Goal: Find specific page/section: Find specific page/section

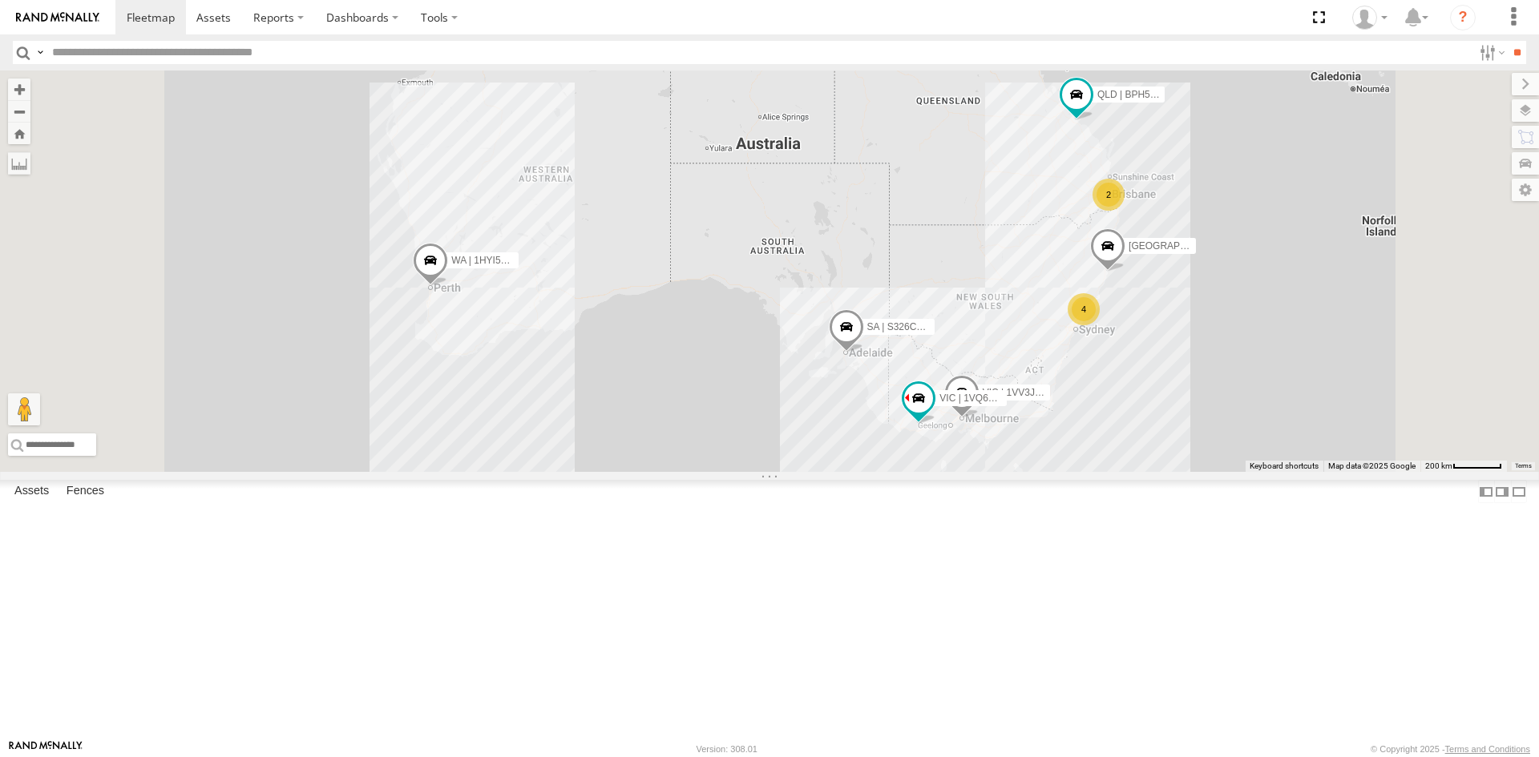
click at [0, 0] on div "QLD | DO99YA | [PERSON_NAME]" at bounding box center [0, 0] width 0 height 0
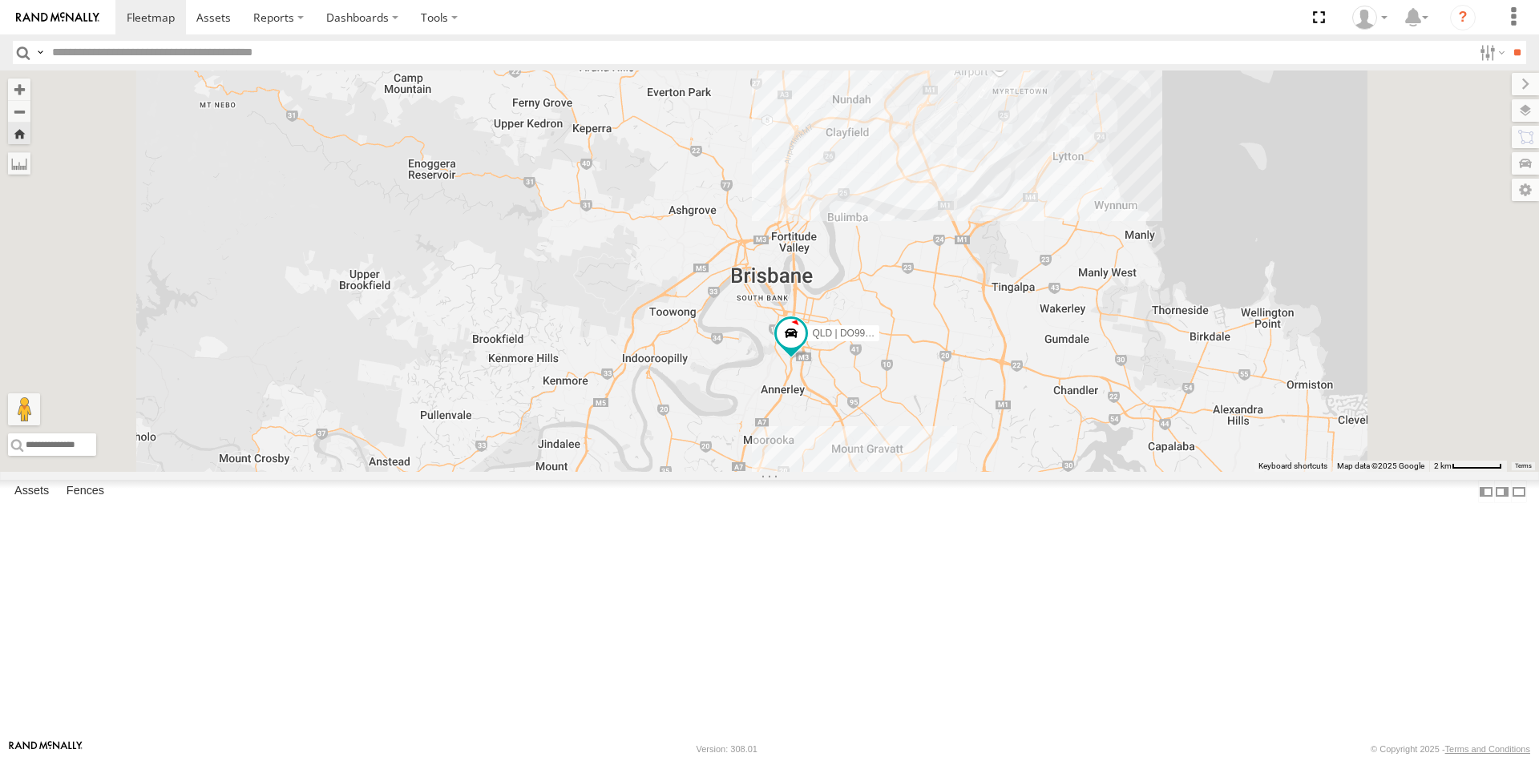
click at [0, 0] on div "QLD | DO99YA | [PERSON_NAME]" at bounding box center [0, 0] width 0 height 0
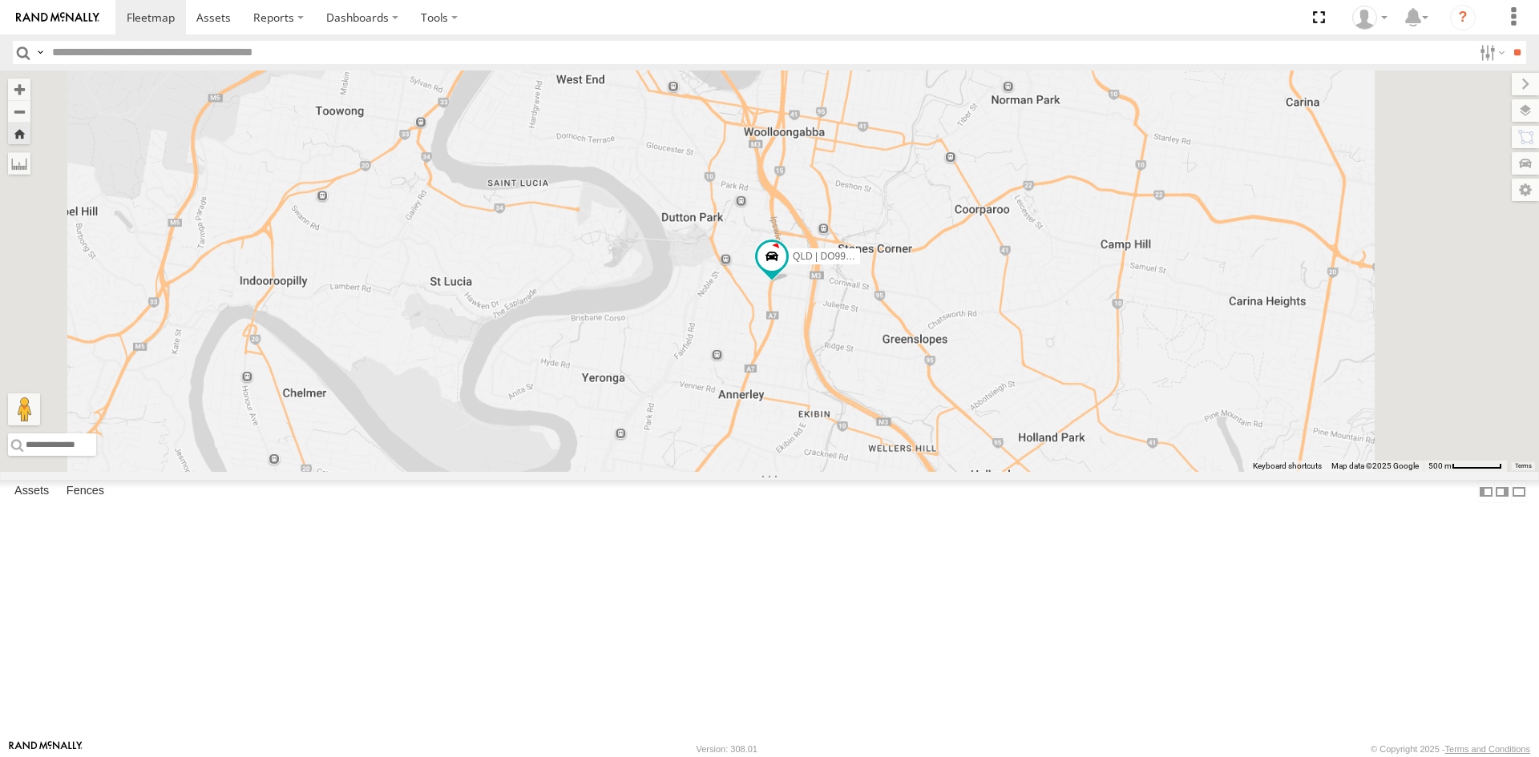
click at [0, 0] on div "QLD | DO99YA | [PERSON_NAME]" at bounding box center [0, 0] width 0 height 0
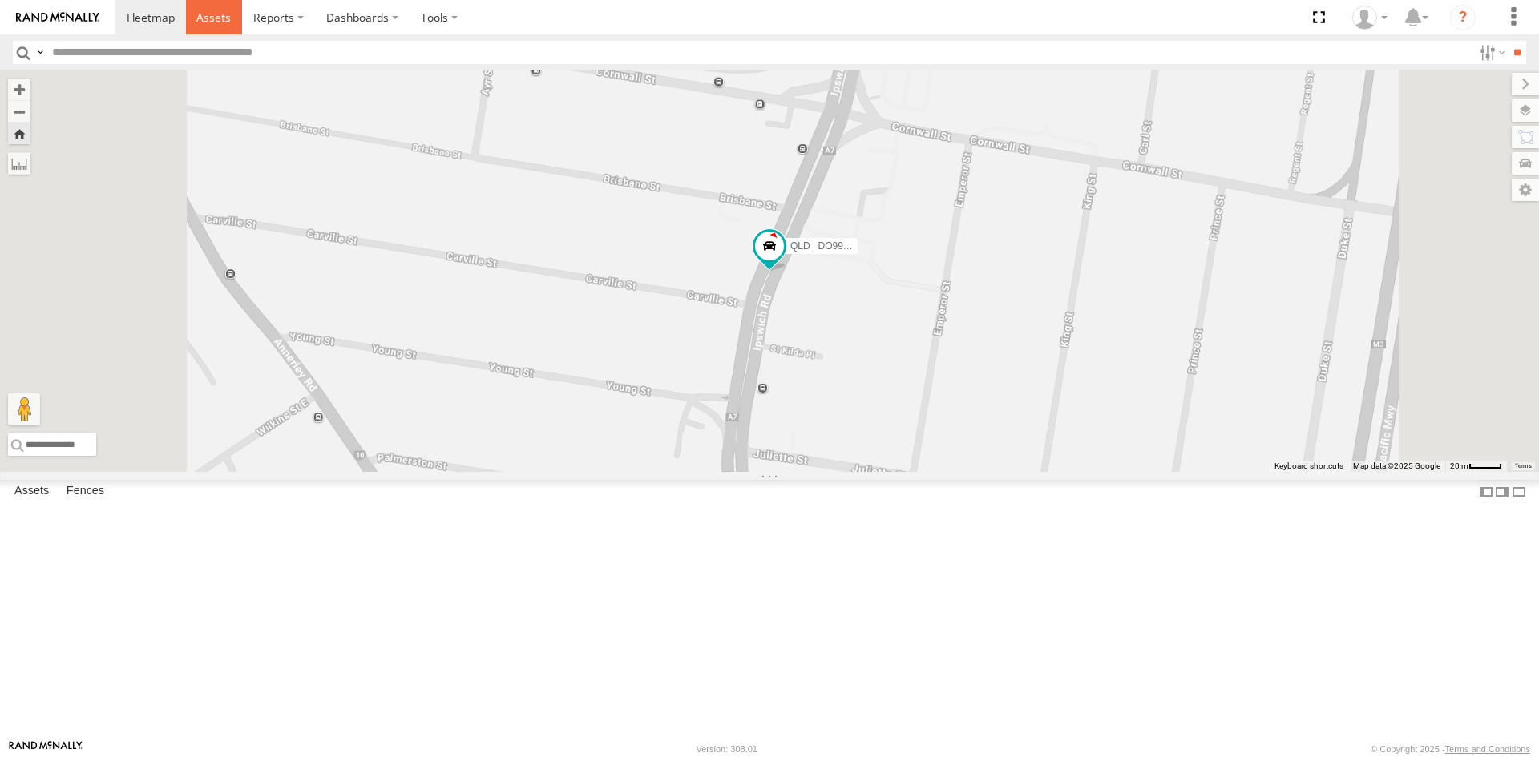
click at [205, 23] on span at bounding box center [213, 17] width 34 height 15
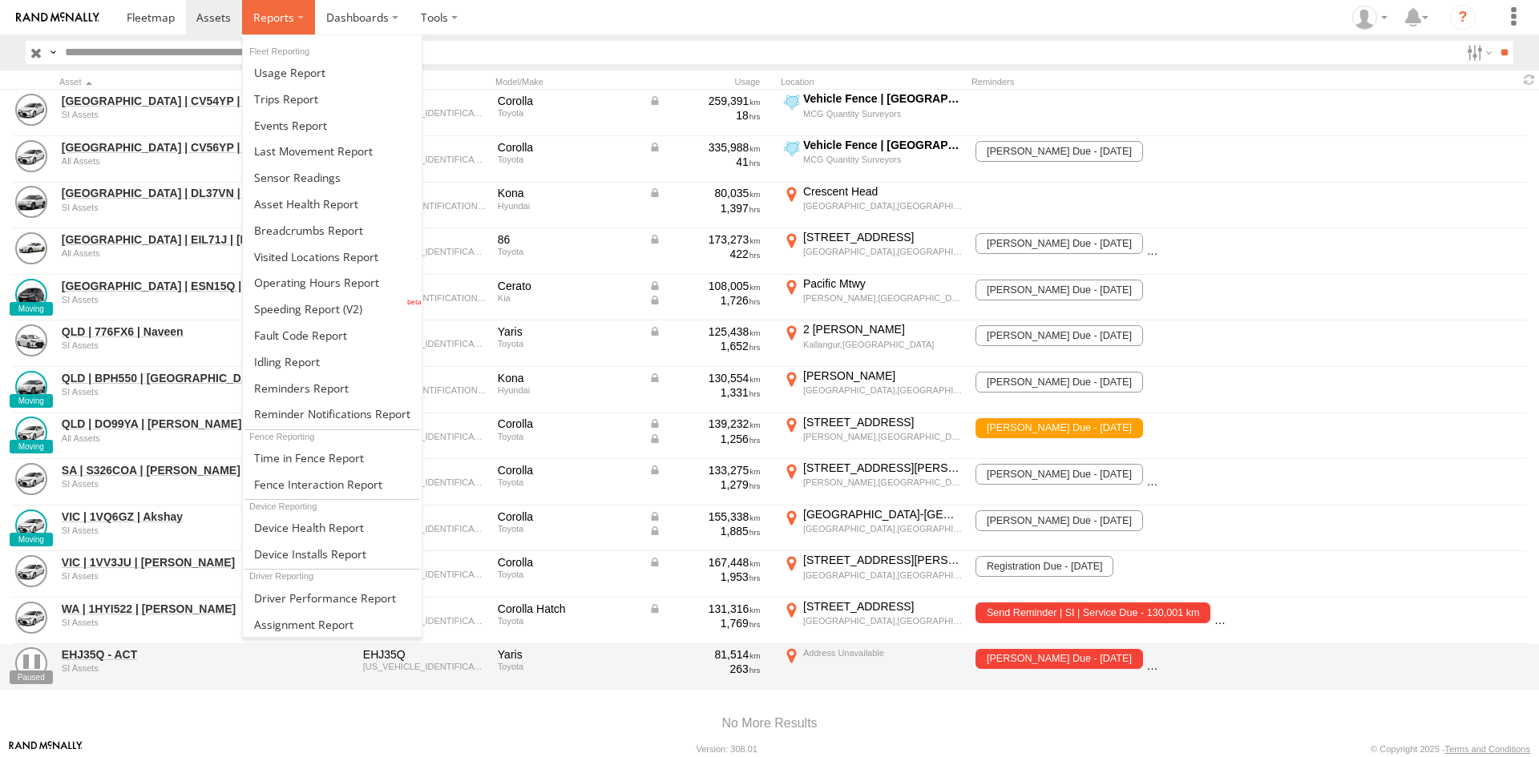
click at [269, 20] on span at bounding box center [273, 17] width 41 height 15
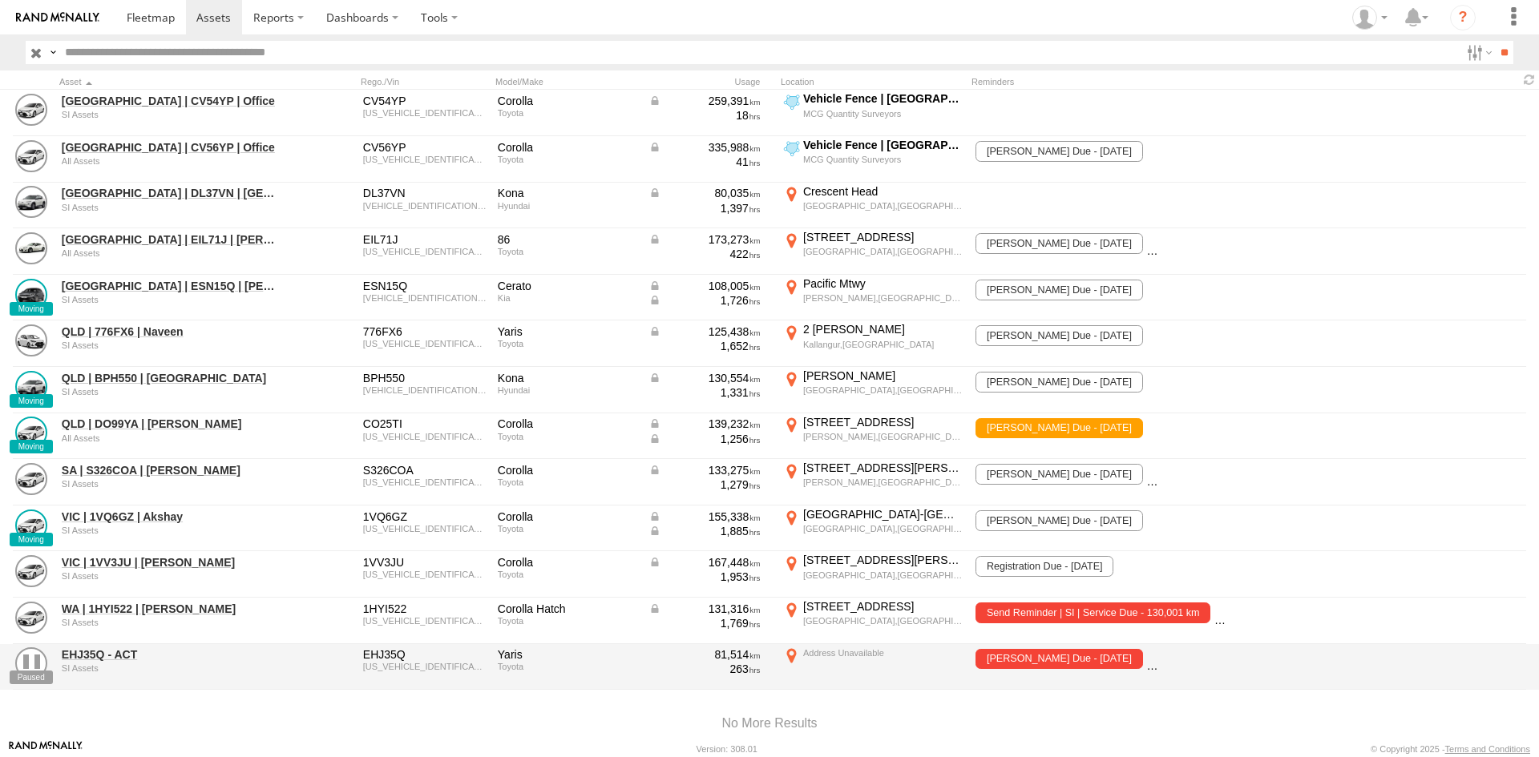
click at [502, 22] on section at bounding box center [824, 17] width 1419 height 34
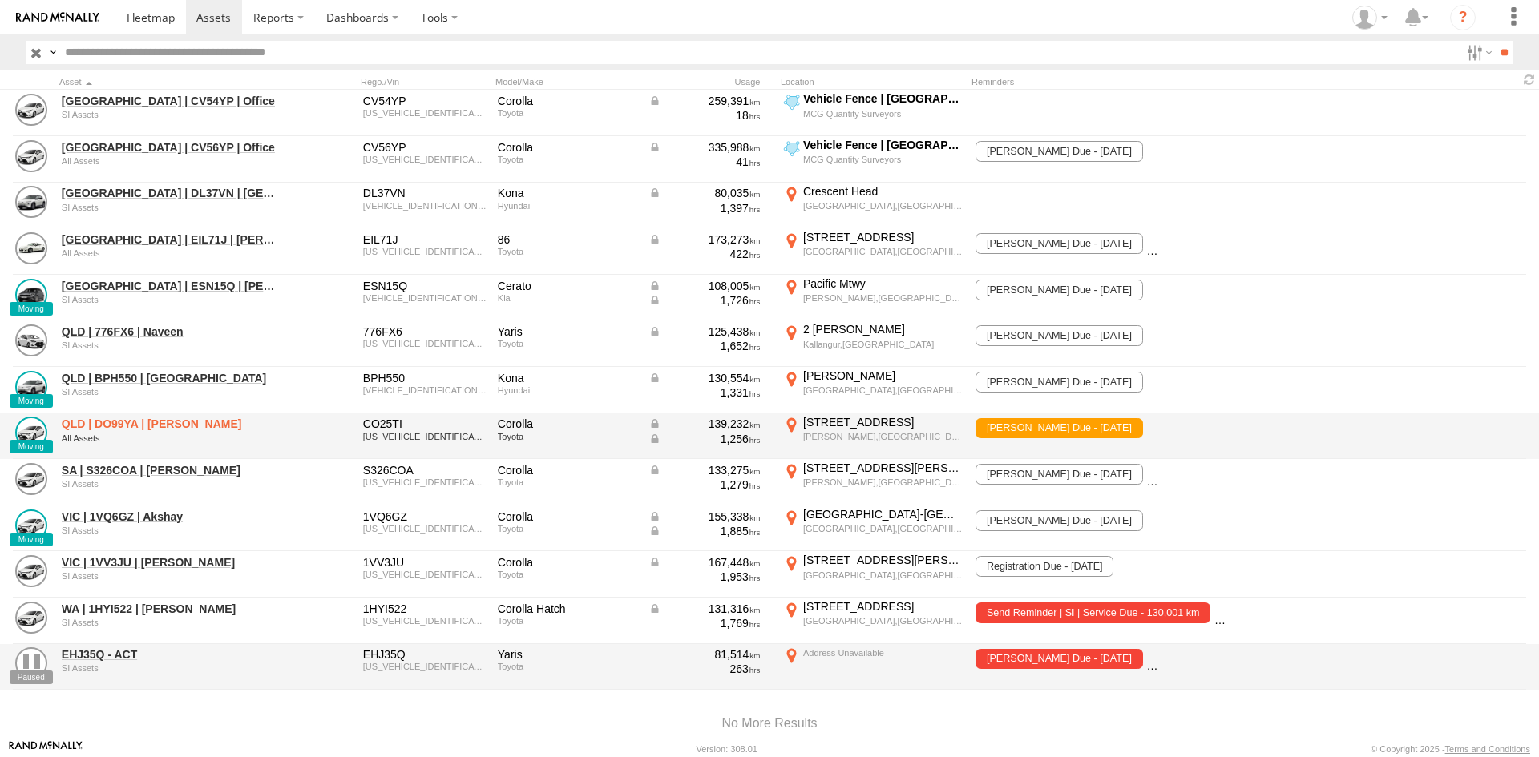
click at [118, 422] on link "QLD | DO99YA | [PERSON_NAME]" at bounding box center [172, 424] width 220 height 14
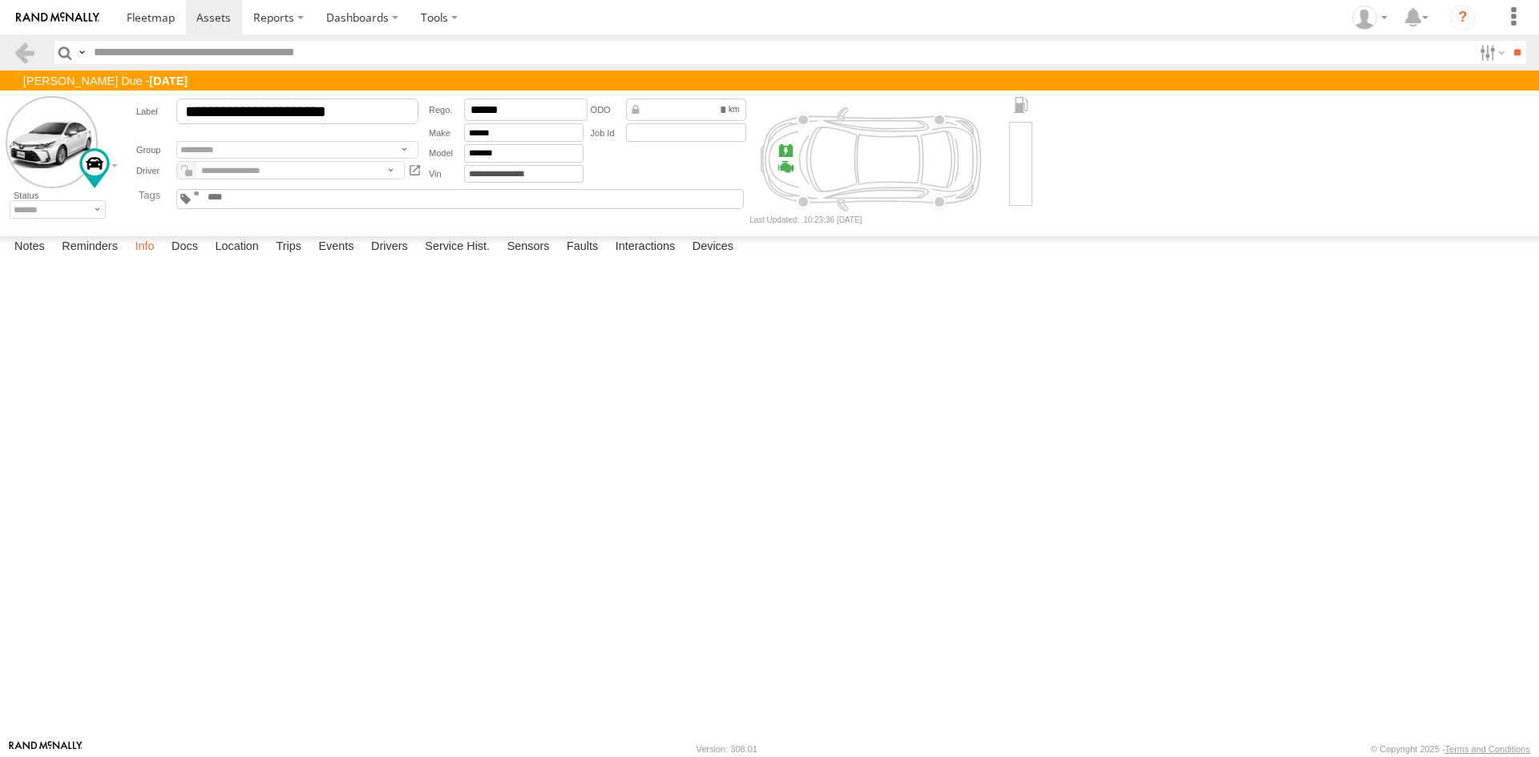
click at [140, 259] on label "Info" at bounding box center [144, 247] width 35 height 22
